Goal: Task Accomplishment & Management: Complete application form

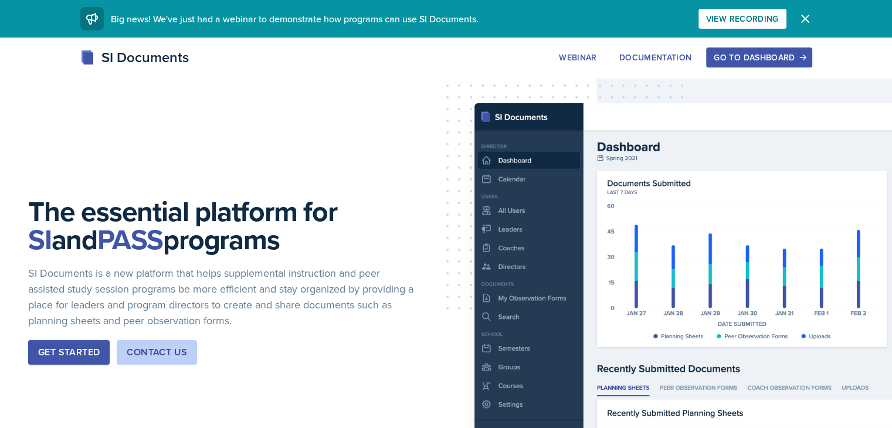
click at [463, 50] on div "SI Documents Webinar Documentation Go to Dashboard Sign Up Go to Dashboard" at bounding box center [446, 57] width 750 height 21
click at [804, 55] on div "Go to Dashboard" at bounding box center [758, 57] width 90 height 9
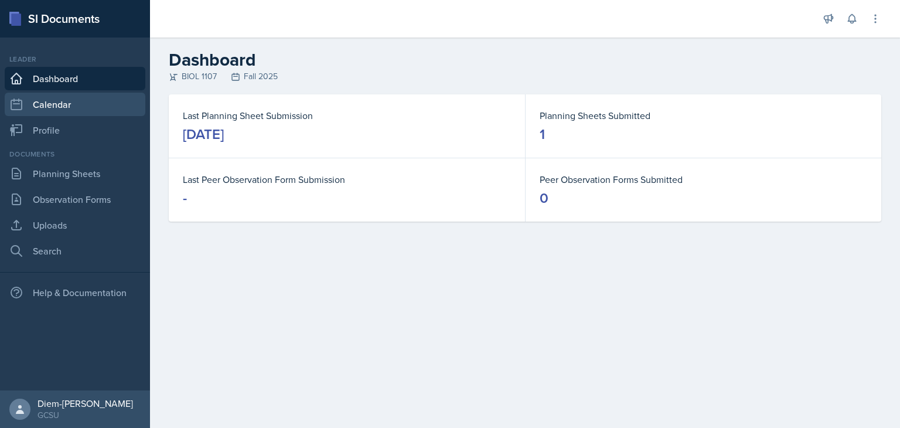
click at [70, 107] on link "Calendar" at bounding box center [75, 104] width 141 height 23
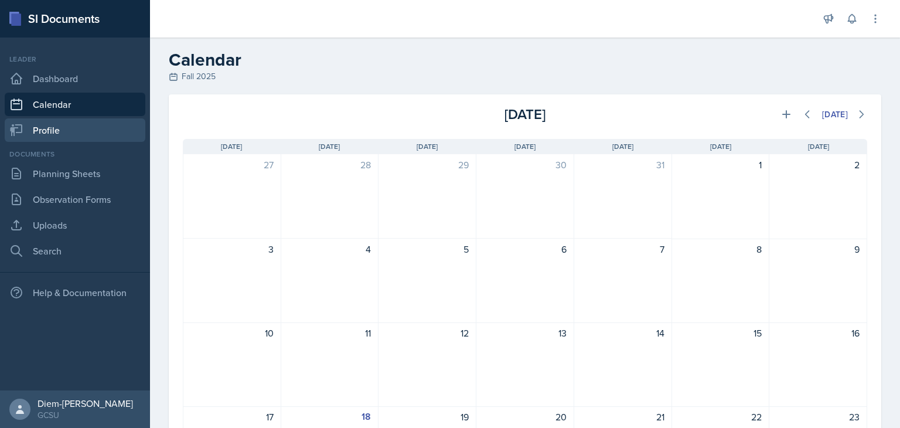
click at [59, 132] on link "Profile" at bounding box center [75, 129] width 141 height 23
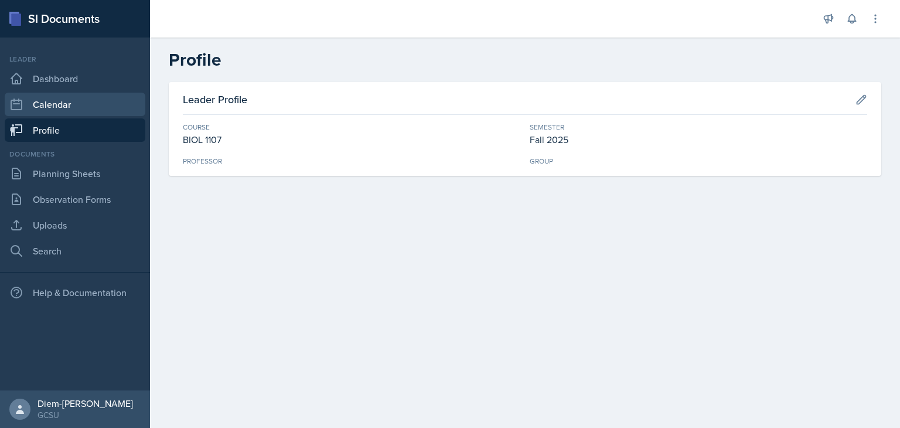
click at [62, 101] on link "Calendar" at bounding box center [75, 104] width 141 height 23
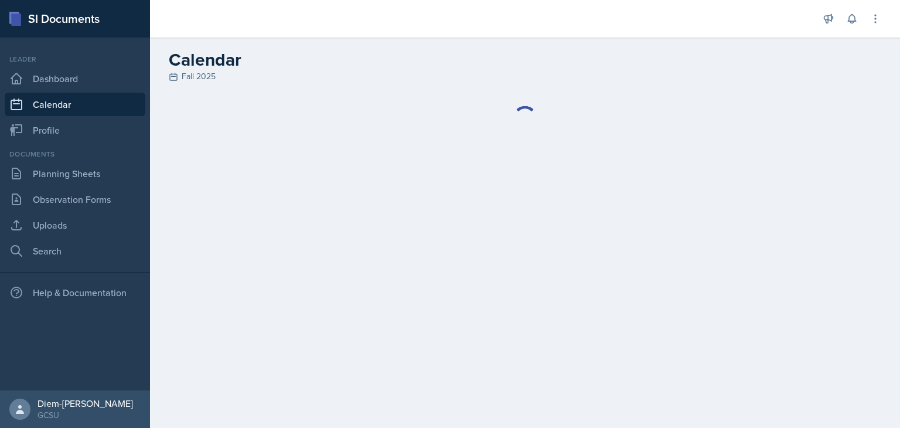
select select "6"
select select "PM"
select select "6"
select select "30"
select select "PM"
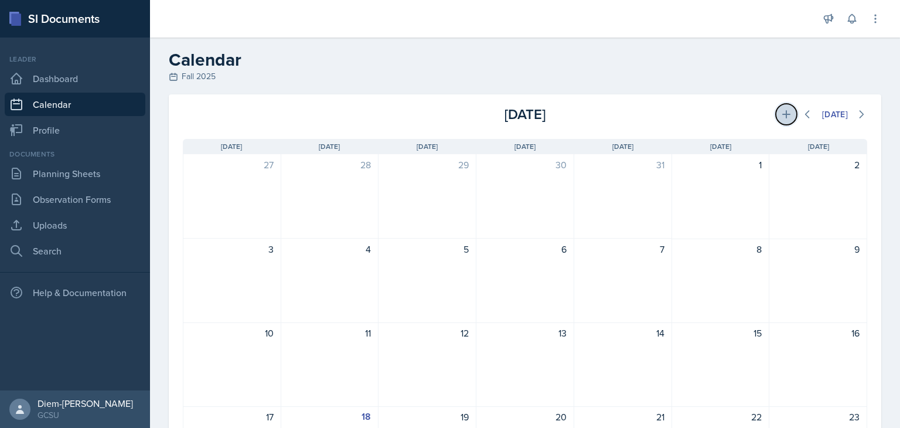
click at [781, 113] on icon at bounding box center [787, 114] width 12 height 12
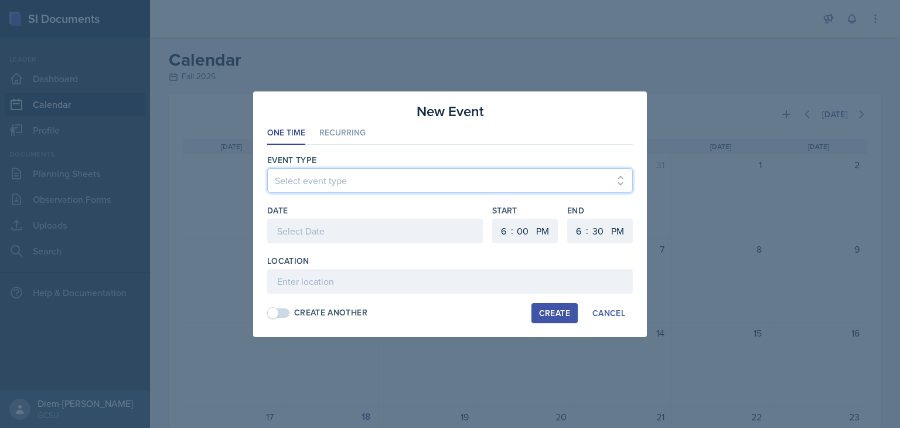
click at [394, 188] on select "Select event type Leader Training New Calendar Event SI Session" at bounding box center [450, 180] width 366 height 25
select select "700c1d41-4793-48d3-8616-e09499dfb71d"
click at [267, 168] on select "Select event type Leader Training New Calendar Event SI Session" at bounding box center [450, 180] width 366 height 25
click at [499, 228] on select "1 2 3 4 5 6 7 8 9 10 11 12" at bounding box center [502, 231] width 19 height 25
select select "5"
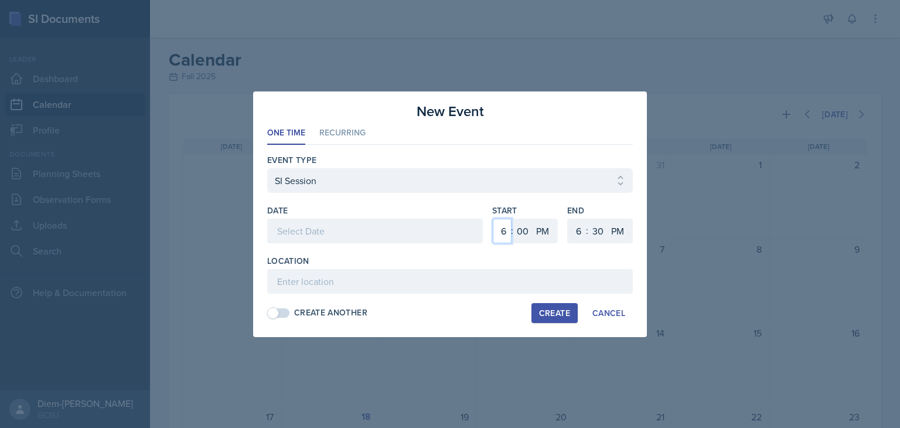
click at [493, 219] on select "1 2 3 4 5 6 7 8 9 10 11 12" at bounding box center [502, 231] width 19 height 25
click at [417, 235] on div at bounding box center [375, 231] width 216 height 25
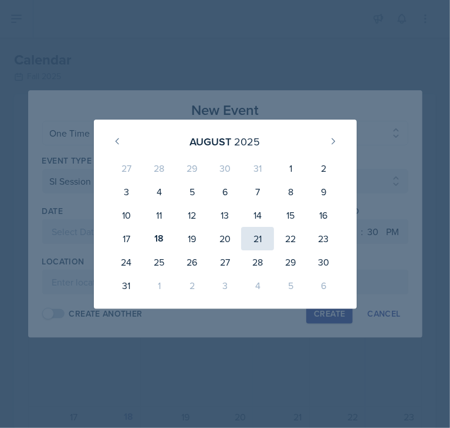
click at [258, 236] on div "21" at bounding box center [257, 238] width 33 height 23
type input "[DATE]"
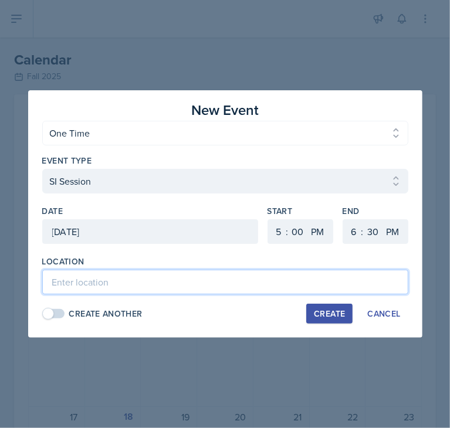
click at [186, 278] on input at bounding box center [225, 282] width 366 height 25
click at [126, 282] on input "A&S 16" at bounding box center [225, 282] width 366 height 25
type input "A&S 165"
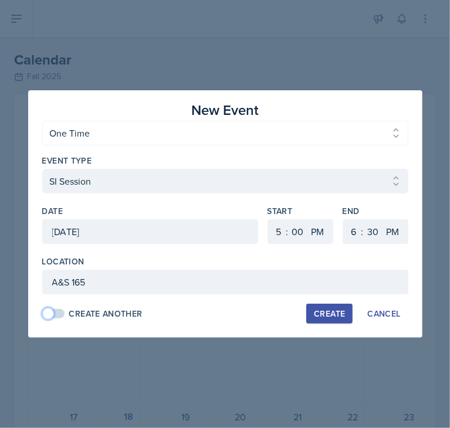
click at [59, 312] on span at bounding box center [53, 313] width 21 height 9
click at [59, 312] on span at bounding box center [60, 314] width 12 height 12
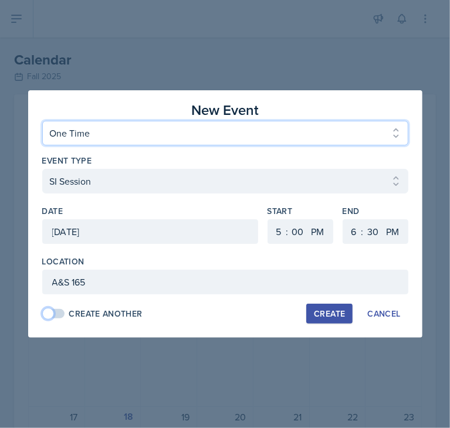
click at [249, 137] on select "One Time Recurring" at bounding box center [225, 133] width 366 height 25
select select "Recurring"
click at [42, 121] on select "One Time Recurring" at bounding box center [225, 133] width 366 height 25
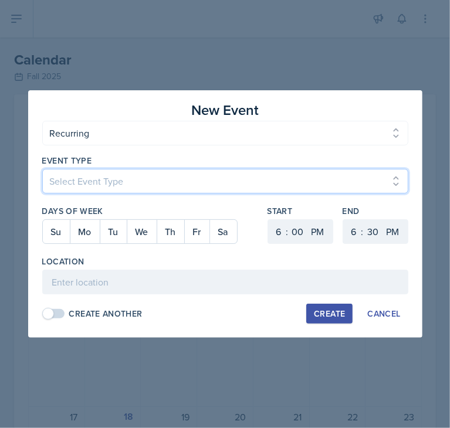
click at [220, 178] on select "Select Event Type Leader Training New Calendar Event SI Session" at bounding box center [225, 181] width 366 height 25
select select "700c1d41-4793-48d3-8616-e09499dfb71d"
click at [42, 169] on select "Select Event Type Leader Training New Calendar Event SI Session" at bounding box center [225, 181] width 366 height 25
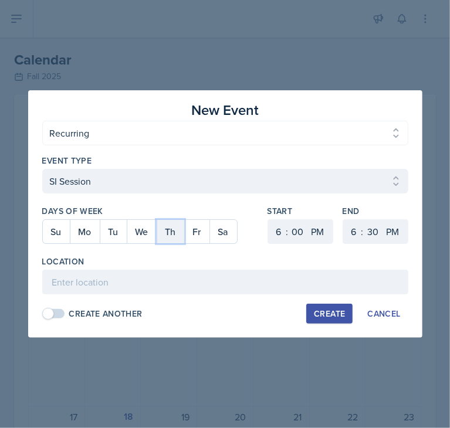
click at [167, 236] on button "Th" at bounding box center [171, 231] width 28 height 23
click at [113, 230] on button "Tu" at bounding box center [113, 231] width 27 height 23
click at [326, 232] on select "AM PM" at bounding box center [318, 231] width 23 height 25
click at [278, 229] on select "1 2 3 4 5 6 7 8 9 10 11 12" at bounding box center [277, 231] width 19 height 25
select select "5"
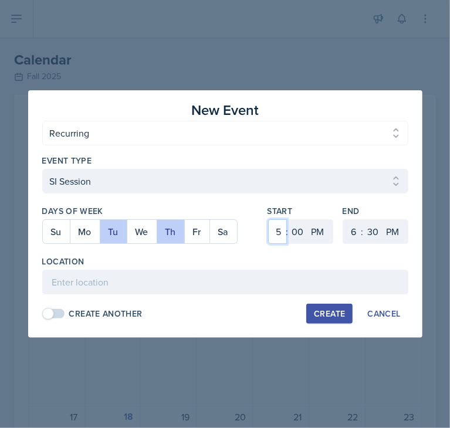
click at [268, 219] on select "1 2 3 4 5 6 7 8 9 10 11 12" at bounding box center [277, 231] width 19 height 25
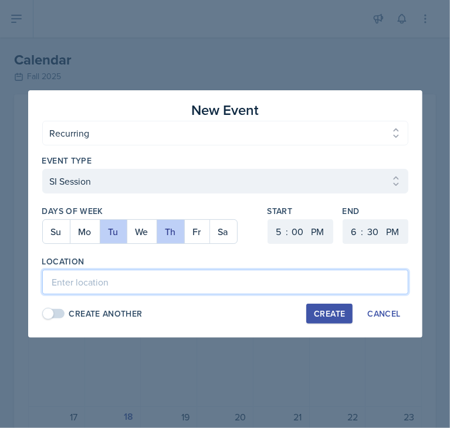
click at [186, 278] on input at bounding box center [225, 282] width 366 height 25
type input "A&S 165"
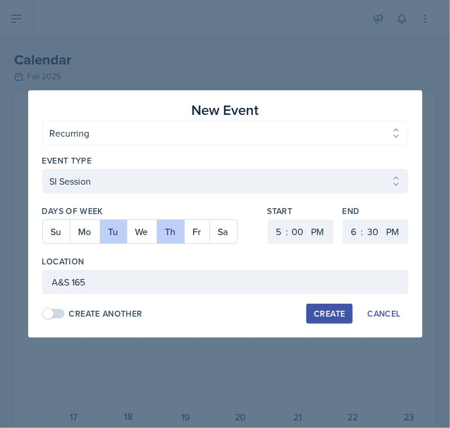
click at [322, 312] on div "Create" at bounding box center [329, 313] width 31 height 9
select select
select select "6"
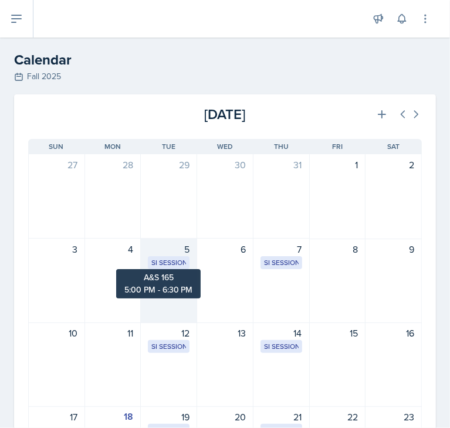
click at [164, 267] on div "SI Session" at bounding box center [168, 262] width 35 height 11
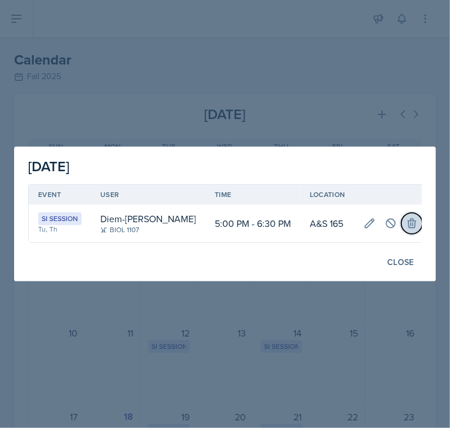
click at [408, 227] on icon at bounding box center [412, 223] width 8 height 9
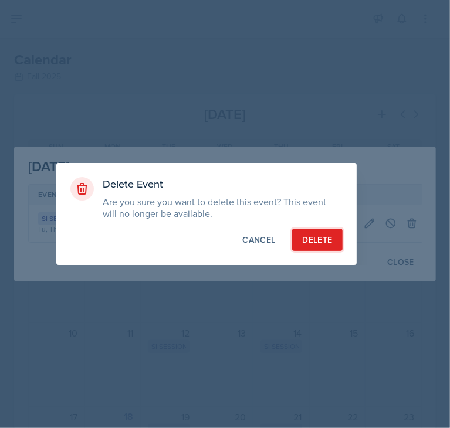
click at [315, 241] on div "Delete" at bounding box center [317, 240] width 30 height 12
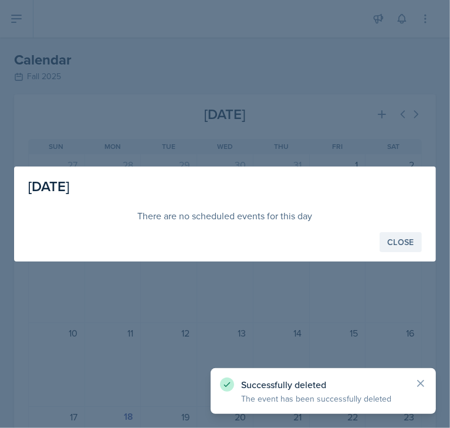
click at [397, 247] on div "Close" at bounding box center [400, 241] width 27 height 9
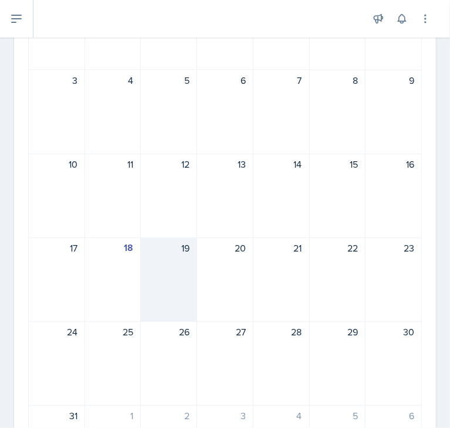
scroll to position [188, 0]
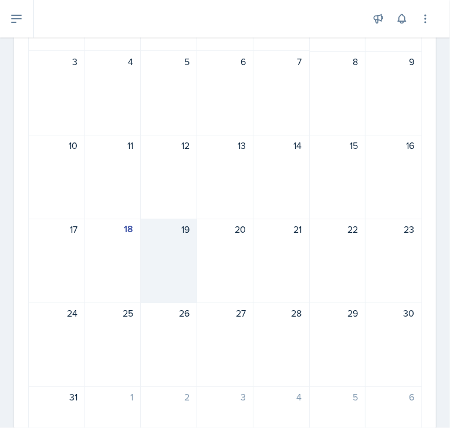
click at [159, 249] on div "19" at bounding box center [169, 261] width 56 height 84
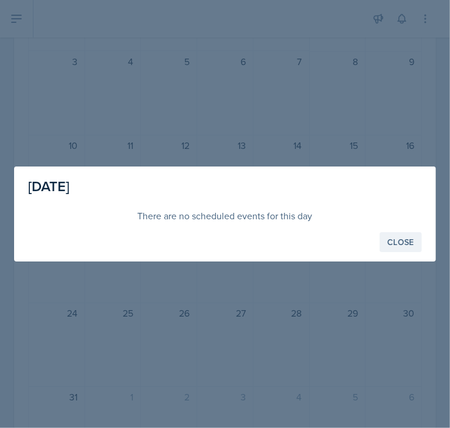
click at [400, 238] on div "Close" at bounding box center [400, 241] width 27 height 9
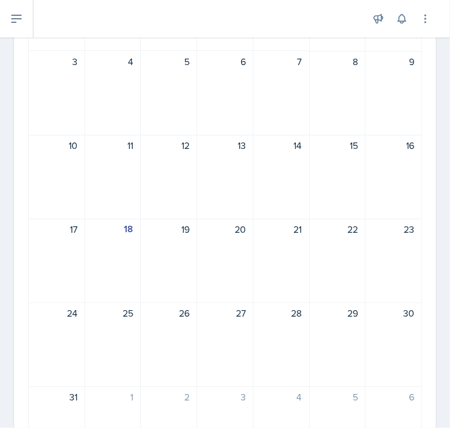
scroll to position [0, 0]
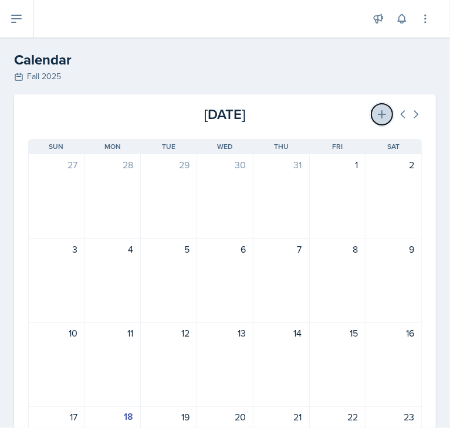
click at [376, 110] on icon at bounding box center [382, 114] width 12 height 12
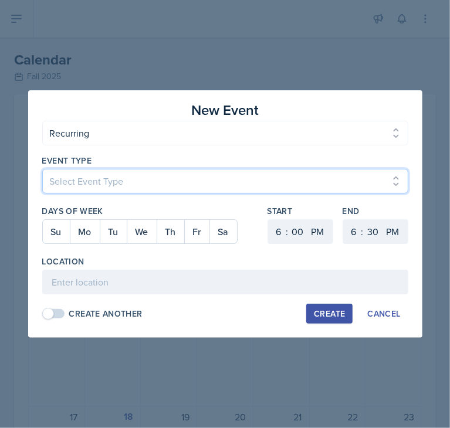
click at [103, 192] on select "Select Event Type Leader Training New Calendar Event SI Session" at bounding box center [225, 181] width 366 height 25
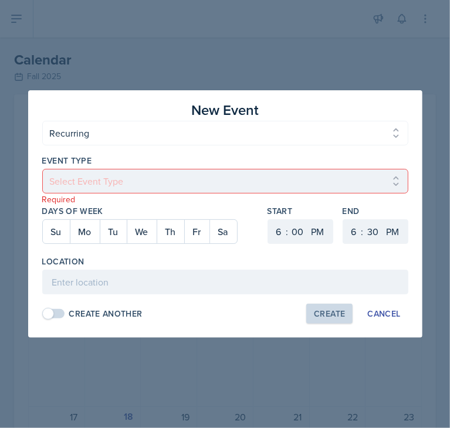
click at [120, 320] on div "Create Another Create Cancel" at bounding box center [225, 314] width 366 height 20
click at [115, 147] on div "Event Type Select Event Type Leader Training New Calendar Event SI Session Requ…" at bounding box center [225, 236] width 366 height 183
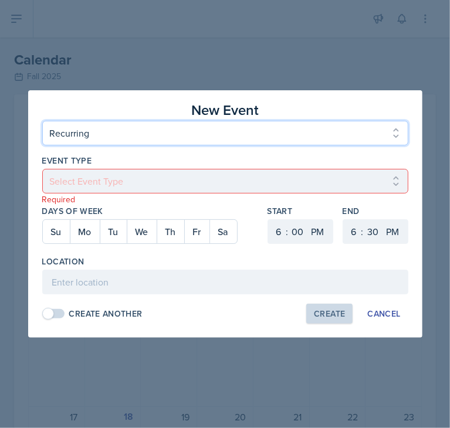
click at [101, 134] on select "One Time Recurring" at bounding box center [225, 133] width 366 height 25
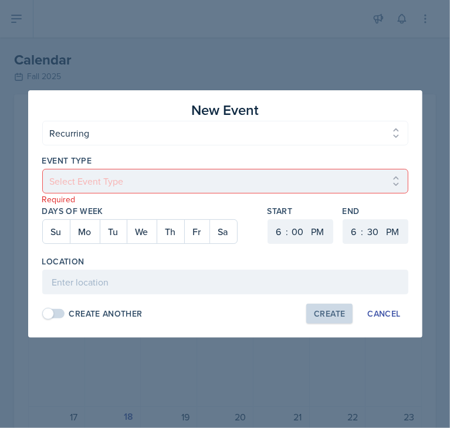
click at [104, 203] on p "Required" at bounding box center [225, 199] width 366 height 12
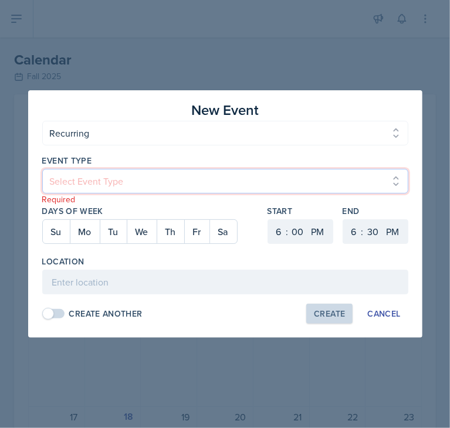
click at [112, 185] on select "Select Event Type Leader Training New Calendar Event SI Session" at bounding box center [225, 181] width 366 height 25
select select "700c1d41-4793-48d3-8616-e09499dfb71d"
click at [42, 169] on select "Select Event Type Leader Training New Calendar Event SI Session" at bounding box center [225, 181] width 366 height 25
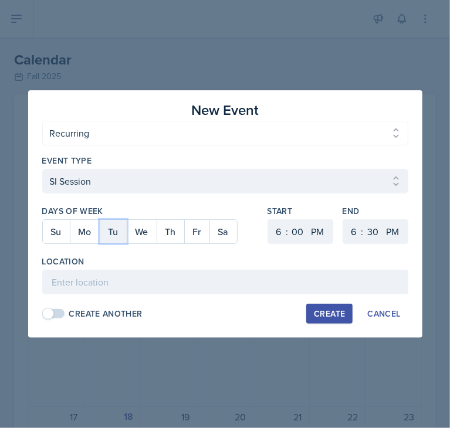
click at [104, 233] on button "Tu" at bounding box center [113, 231] width 27 height 23
click at [165, 232] on button "Th" at bounding box center [171, 231] width 28 height 23
click at [281, 229] on select "1 2 3 4 5 6 7 8 9 10 11 12" at bounding box center [277, 231] width 19 height 25
select select "5"
click at [268, 219] on select "1 2 3 4 5 6 7 8 9 10 11 12" at bounding box center [277, 231] width 19 height 25
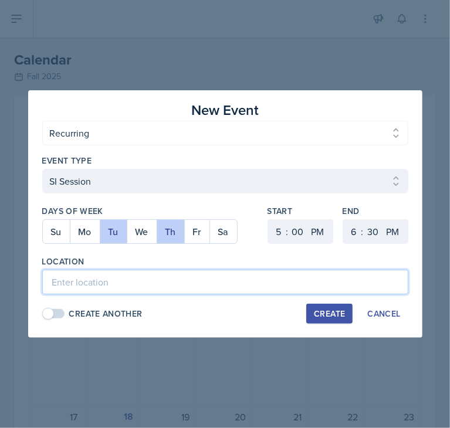
click at [181, 270] on input at bounding box center [225, 282] width 366 height 25
type input "A&S 165"
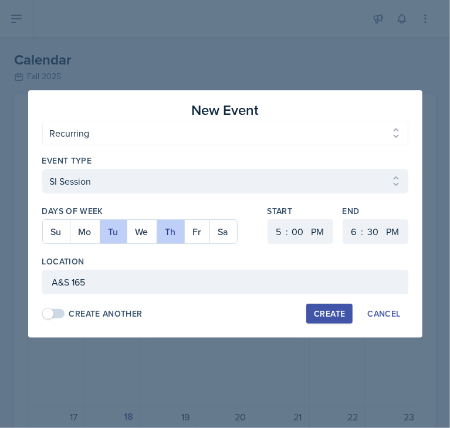
click at [324, 312] on div "Create" at bounding box center [329, 313] width 31 height 9
select select
select select "6"
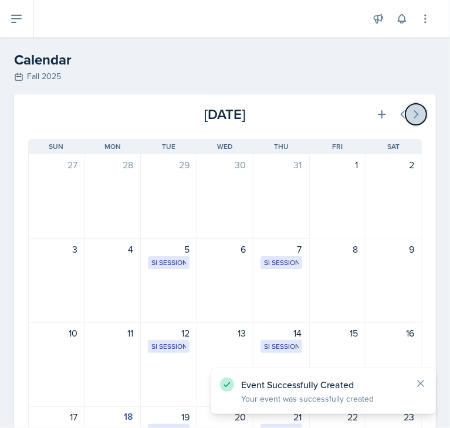
click at [410, 113] on icon at bounding box center [416, 114] width 12 height 12
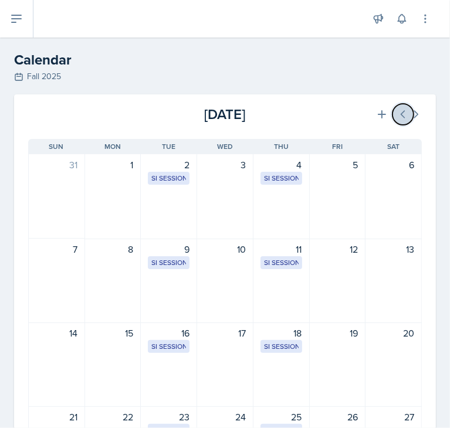
click at [397, 113] on icon at bounding box center [403, 114] width 12 height 12
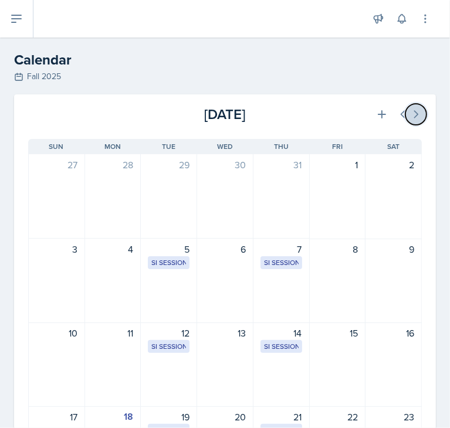
click at [410, 118] on icon at bounding box center [416, 114] width 12 height 12
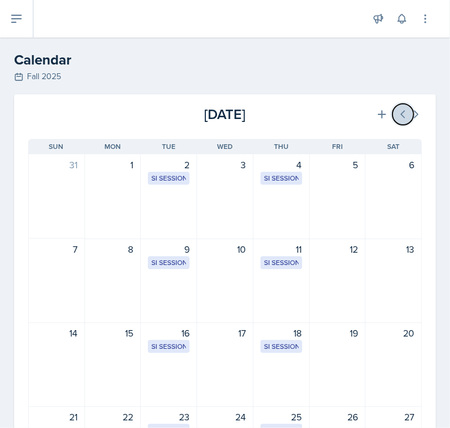
click at [397, 112] on icon at bounding box center [403, 114] width 12 height 12
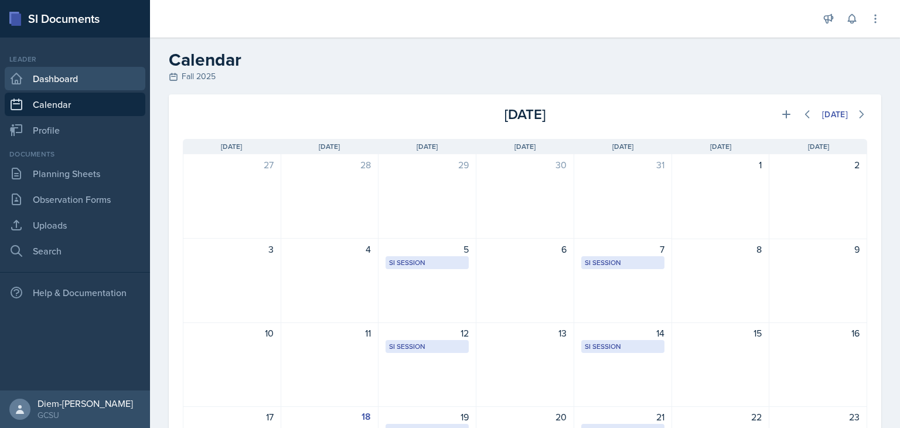
click at [65, 81] on link "Dashboard" at bounding box center [75, 78] width 141 height 23
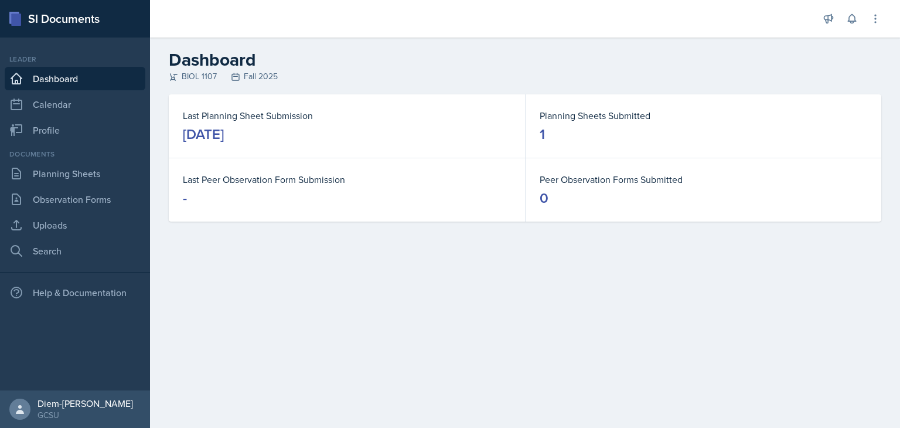
click at [72, 117] on div "Leader Dashboard Calendar Profile" at bounding box center [75, 98] width 141 height 88
click at [73, 108] on link "Calendar" at bounding box center [75, 104] width 141 height 23
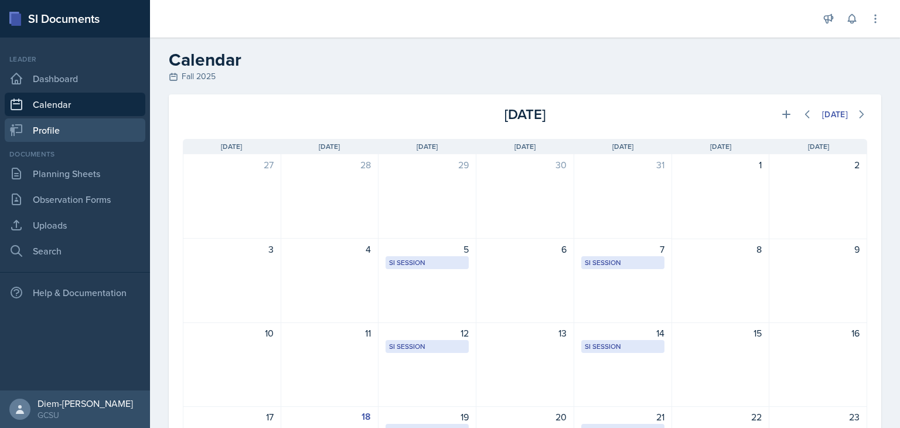
click at [77, 137] on link "Profile" at bounding box center [75, 129] width 141 height 23
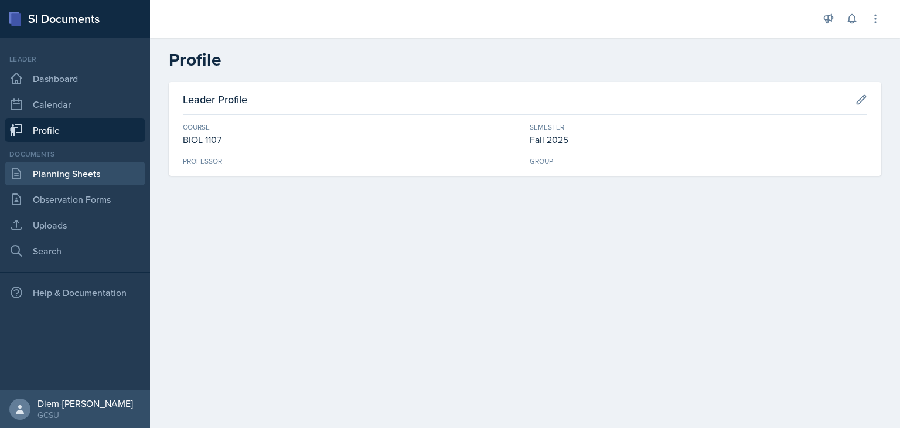
click at [76, 183] on link "Planning Sheets" at bounding box center [75, 173] width 141 height 23
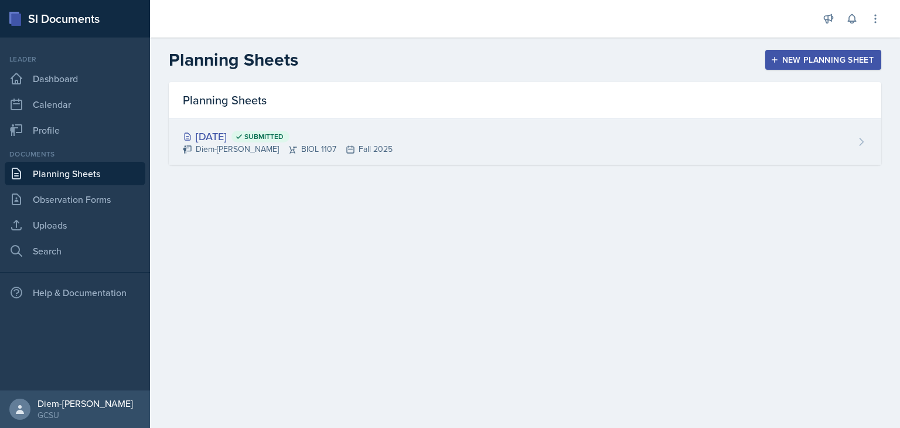
click at [326, 144] on div "Diem-[PERSON_NAME] BIOL 1107 Fall 2025" at bounding box center [288, 149] width 210 height 12
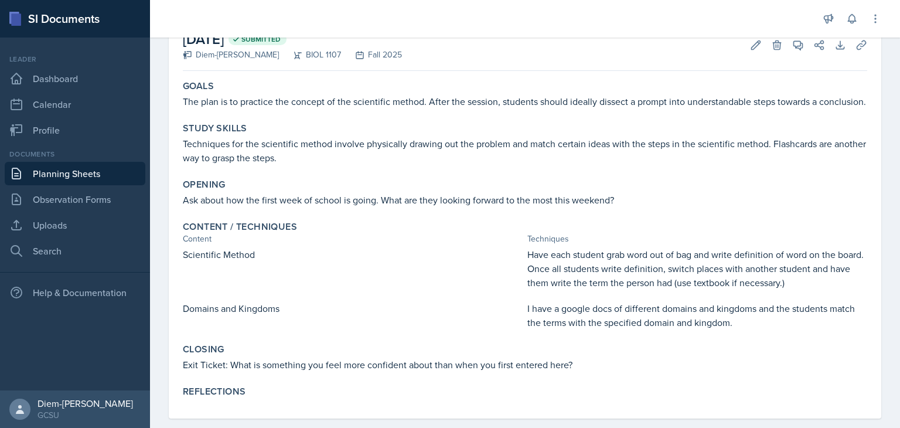
scroll to position [72, 0]
click at [74, 228] on link "Uploads" at bounding box center [75, 224] width 141 height 23
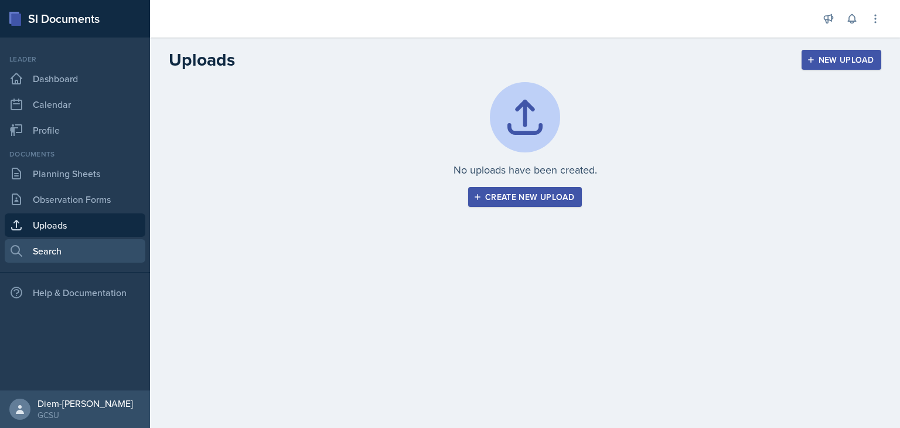
click at [76, 247] on link "Search" at bounding box center [75, 250] width 141 height 23
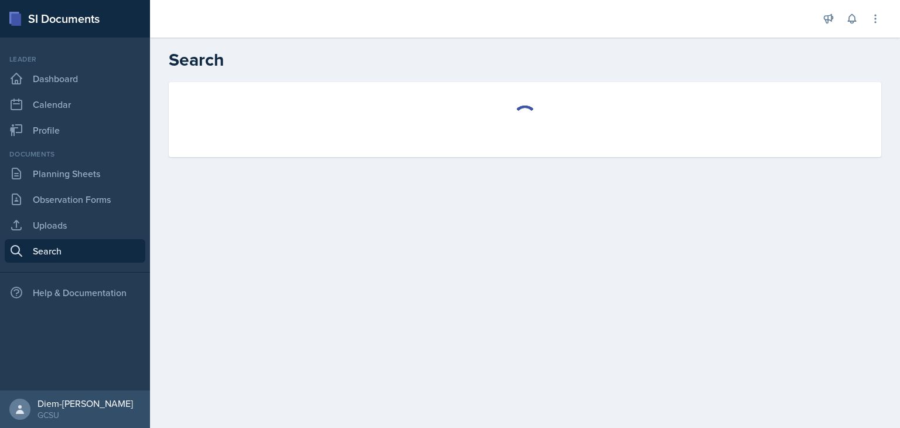
select select "all"
select select "1"
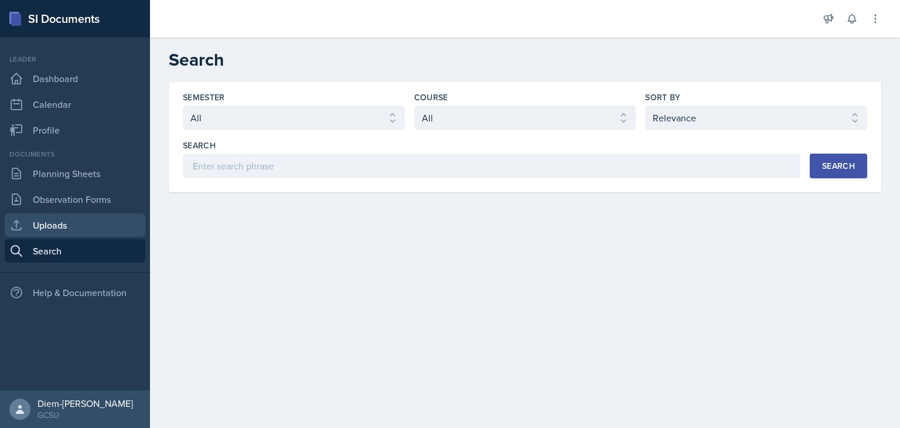
click at [66, 226] on link "Uploads" at bounding box center [75, 224] width 141 height 23
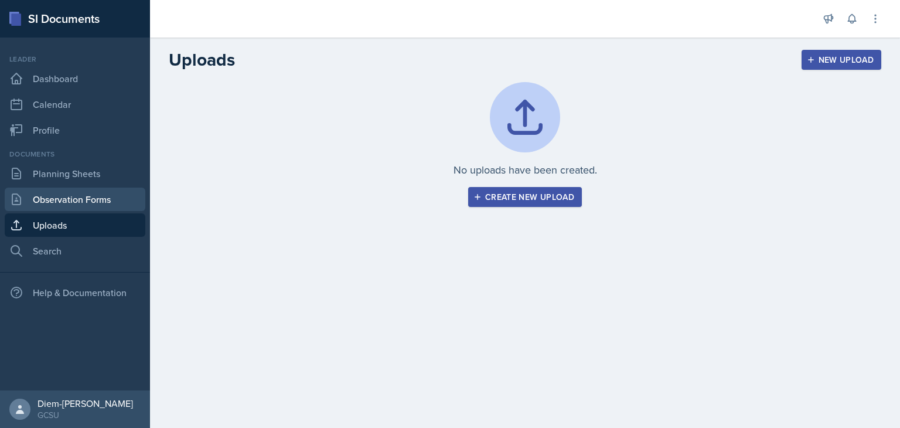
click at [72, 200] on link "Observation Forms" at bounding box center [75, 199] width 141 height 23
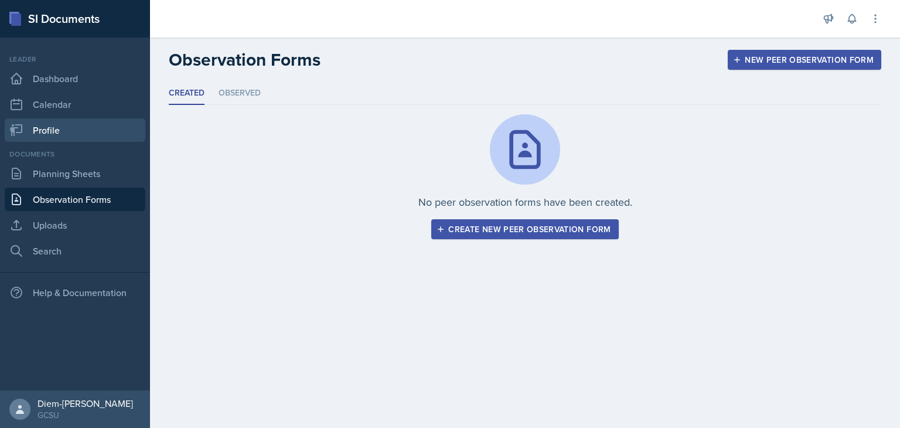
click at [62, 132] on link "Profile" at bounding box center [75, 129] width 141 height 23
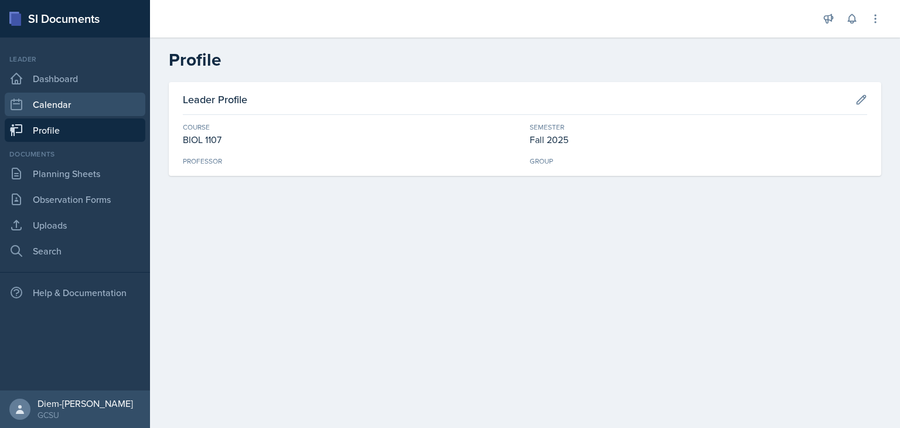
click at [74, 107] on link "Calendar" at bounding box center [75, 104] width 141 height 23
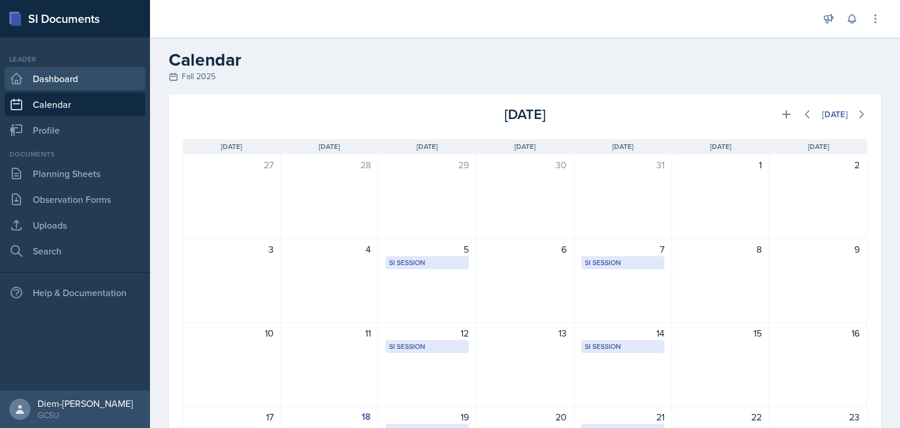
click at [87, 84] on link "Dashboard" at bounding box center [75, 78] width 141 height 23
